Goal: Use online tool/utility: Utilize a website feature to perform a specific function

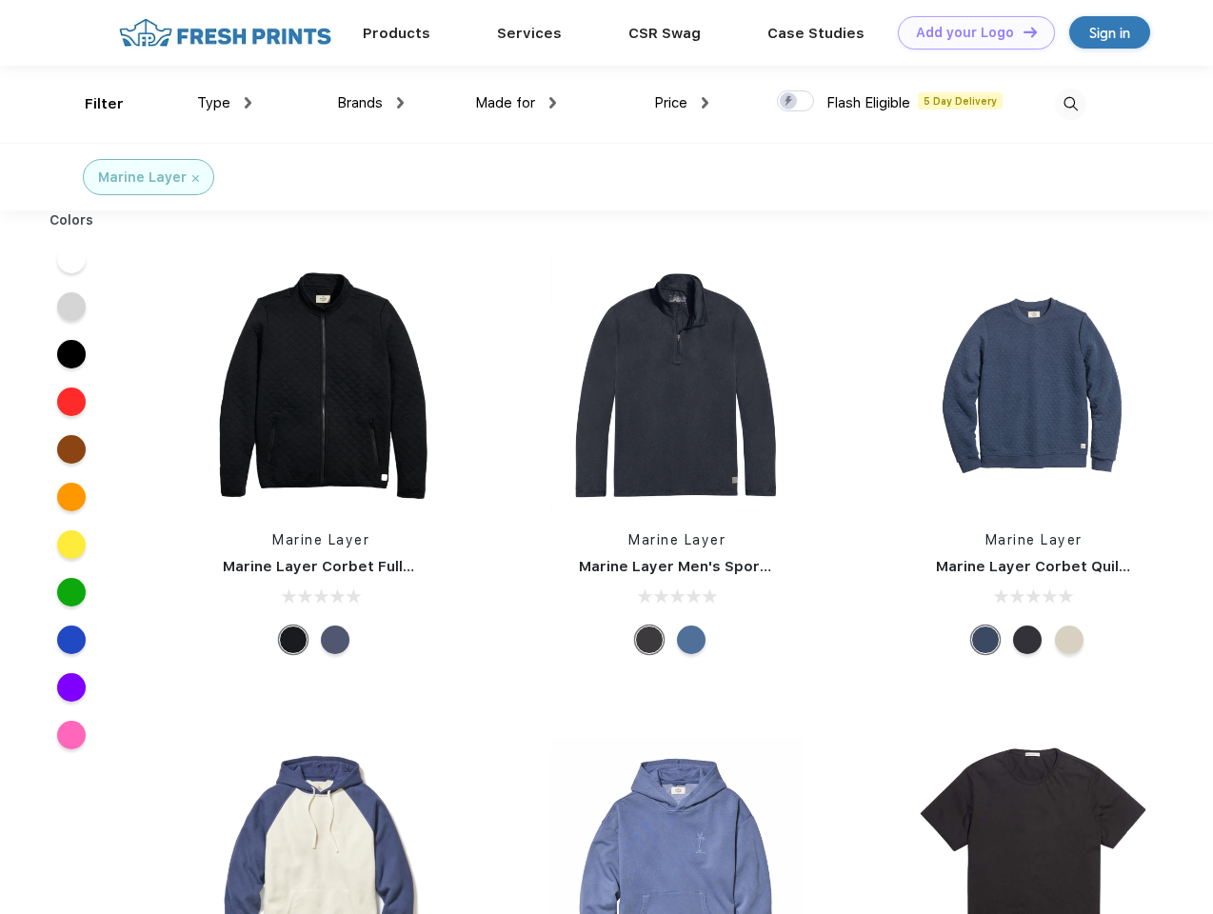
click at [969, 32] on link "Add your Logo Design Tool" at bounding box center [976, 32] width 157 height 33
click at [0, 0] on div "Design Tool" at bounding box center [0, 0] width 0 height 0
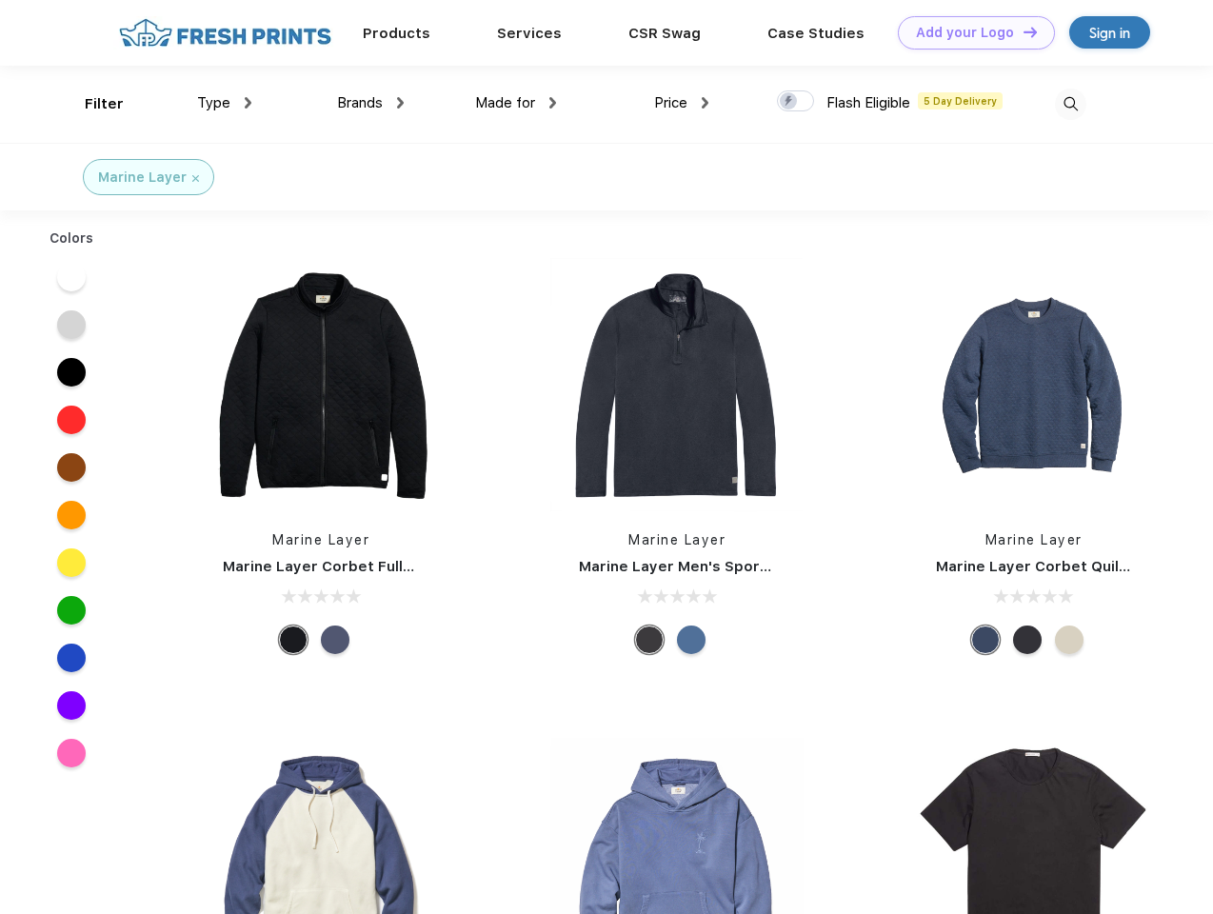
click at [1022, 31] on link "Add your Logo Design Tool" at bounding box center [976, 32] width 157 height 33
click at [91, 104] on div "Filter" at bounding box center [104, 104] width 39 height 22
click at [225, 103] on span "Type" at bounding box center [213, 102] width 33 height 17
click at [370, 103] on span "Brands" at bounding box center [360, 102] width 46 height 17
click at [516, 103] on span "Made for" at bounding box center [505, 102] width 60 height 17
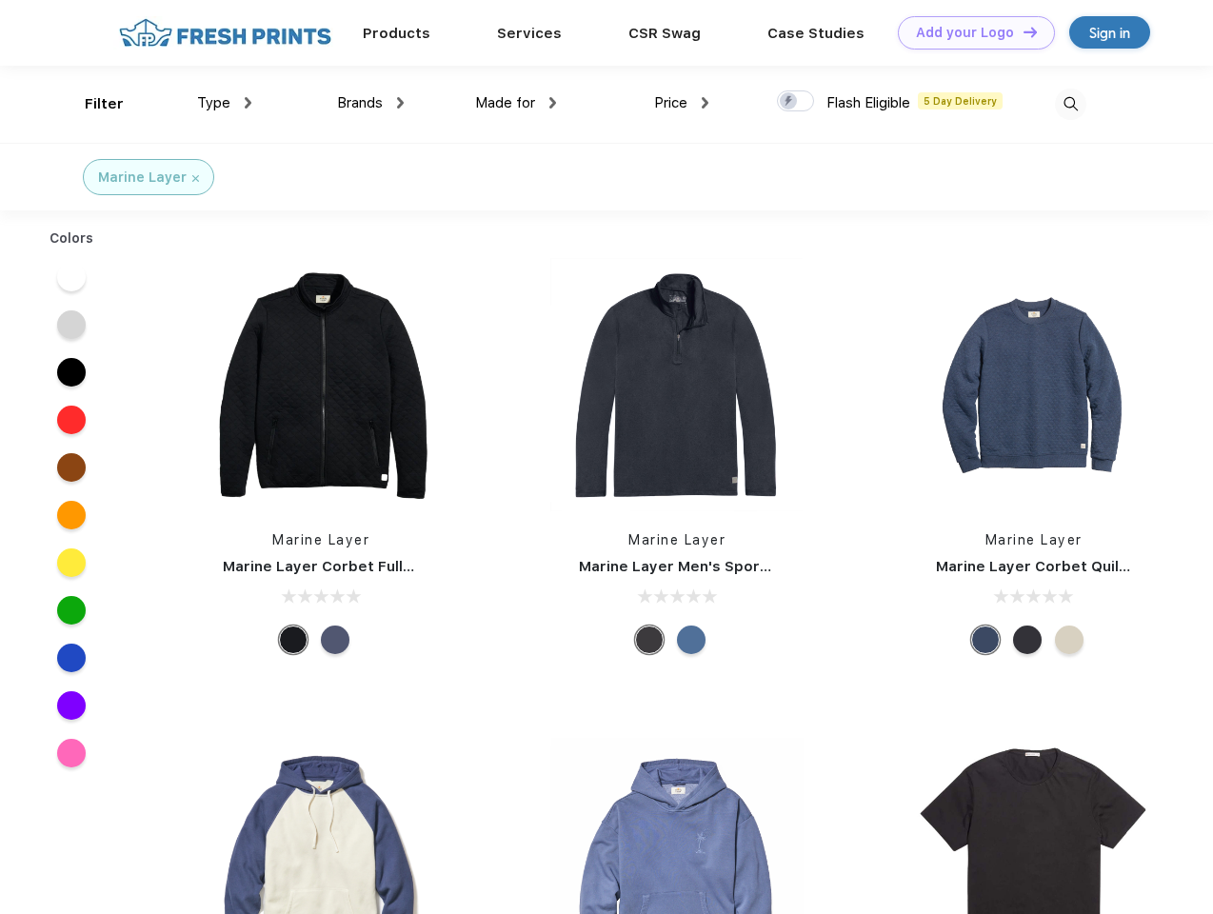
click at [682, 103] on span "Price" at bounding box center [670, 102] width 33 height 17
click at [796, 102] on div at bounding box center [795, 100] width 37 height 21
click at [789, 102] on input "checkbox" at bounding box center [783, 96] width 12 height 12
click at [1070, 104] on img at bounding box center [1070, 104] width 31 height 31
